Goal: Information Seeking & Learning: Find specific page/section

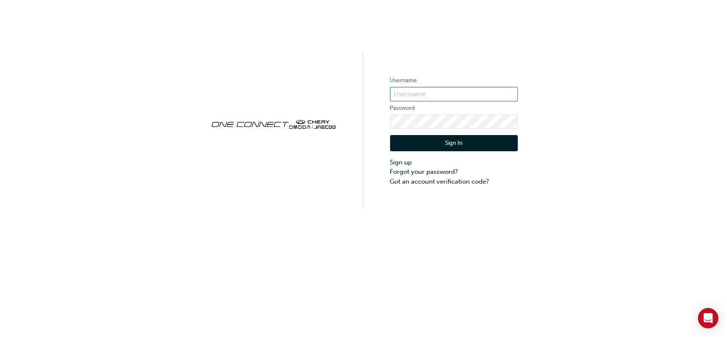
paste input "ONE00212"
type input "ONE00212"
drag, startPoint x: 241, startPoint y: 190, endPoint x: 252, endPoint y: 189, distance: 10.7
click at [241, 190] on div "Username ONE00212 Password Sign In Sign up Forgot your password? Got an account…" at bounding box center [363, 104] width 727 height 209
click at [450, 142] on button "Sign In" at bounding box center [454, 143] width 128 height 16
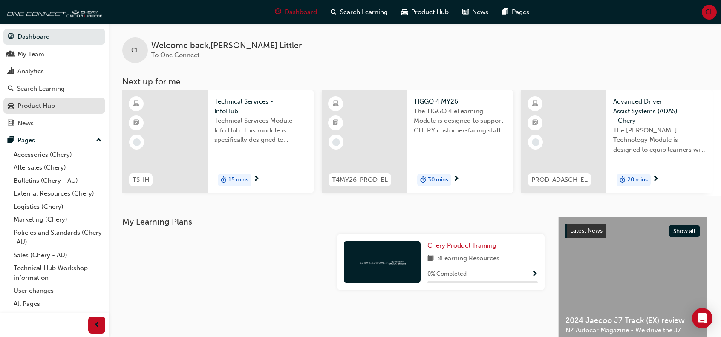
click at [21, 104] on div "Product Hub" at bounding box center [35, 106] width 37 height 10
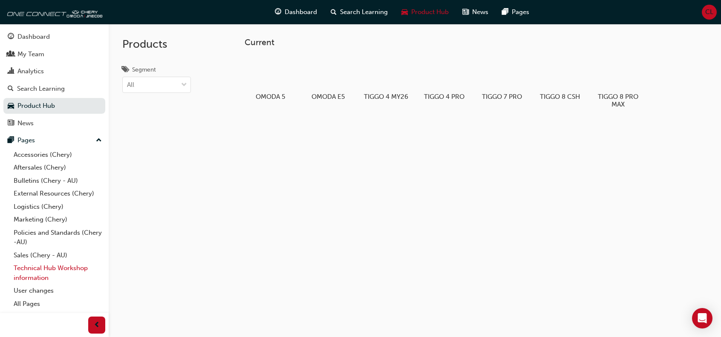
click at [39, 268] on link "Technical Hub Workshop information" at bounding box center [57, 273] width 95 height 23
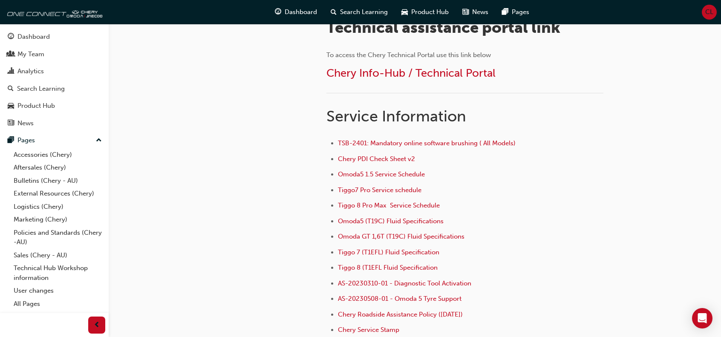
scroll to position [298, 0]
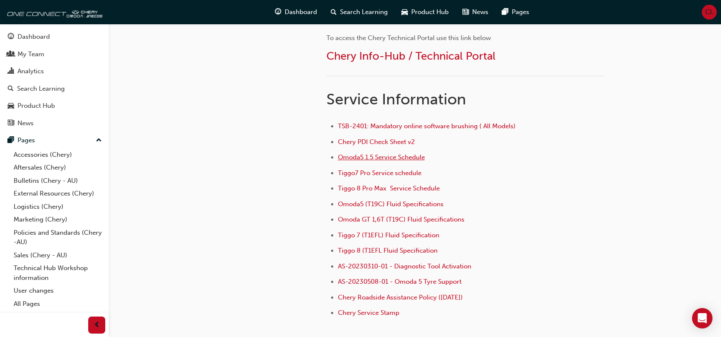
click at [356, 156] on span "Omoda5 1.5 Service Schedule" at bounding box center [381, 157] width 87 height 8
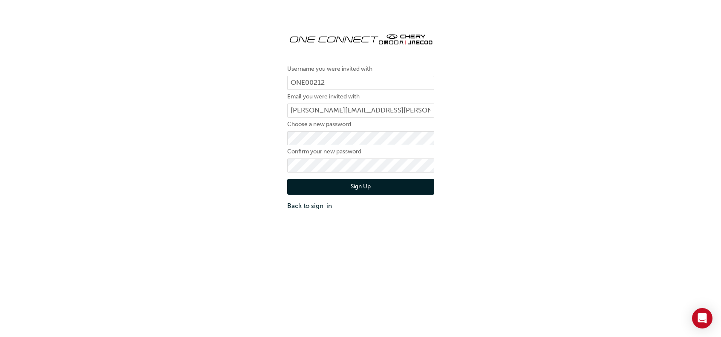
click at [212, 191] on div "Username you were invited with ONE00212 Email you were invited with [PERSON_NAM…" at bounding box center [360, 118] width 721 height 198
click at [355, 188] on button "Sign Up" at bounding box center [360, 187] width 147 height 16
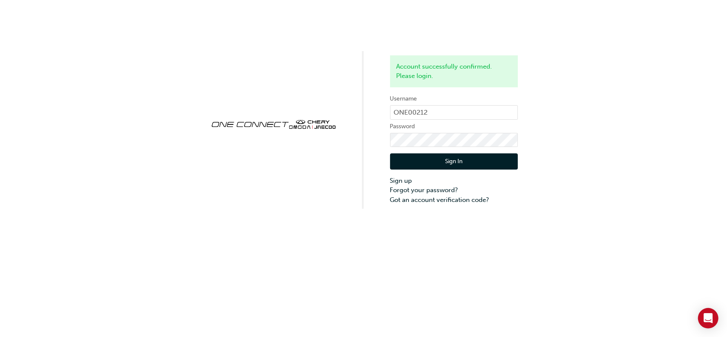
click at [456, 160] on button "Sign In" at bounding box center [454, 161] width 128 height 16
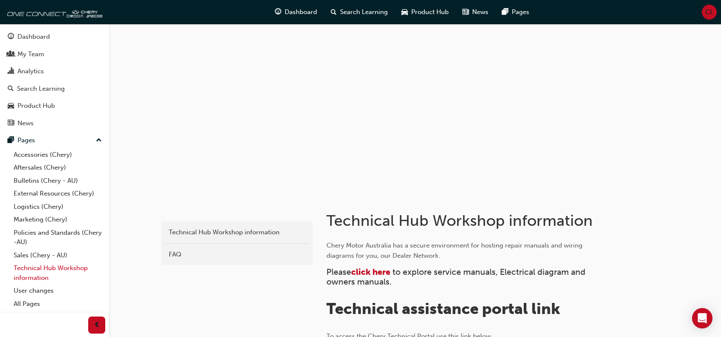
click at [49, 265] on link "Technical Hub Workshop information" at bounding box center [57, 273] width 95 height 23
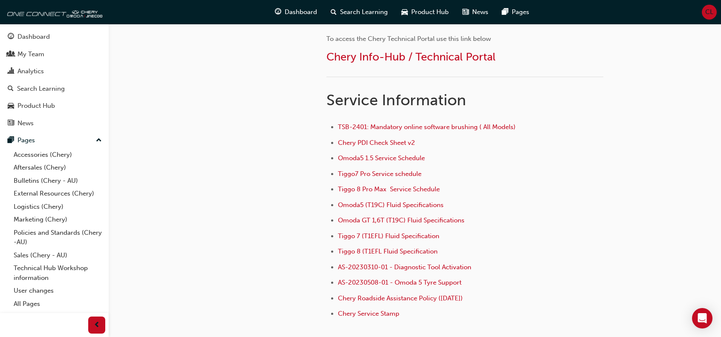
scroll to position [298, 0]
click at [386, 156] on span "Omoda5 1.5 Service Schedule" at bounding box center [381, 157] width 87 height 8
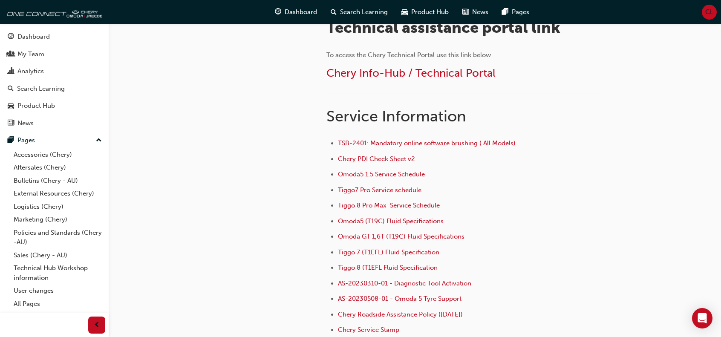
scroll to position [298, 0]
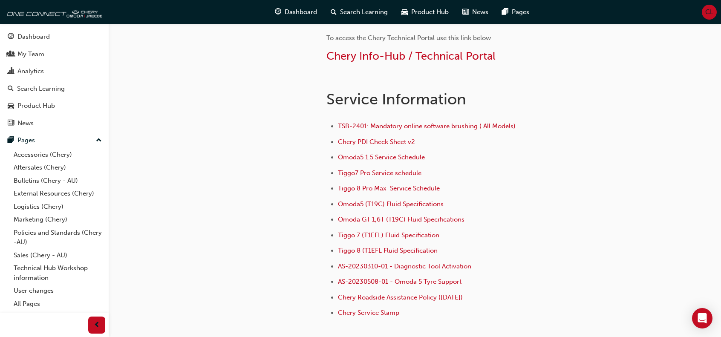
click at [386, 158] on span "Omoda5 1.5 Service Schedule" at bounding box center [381, 157] width 87 height 8
